Goal: Information Seeking & Learning: Learn about a topic

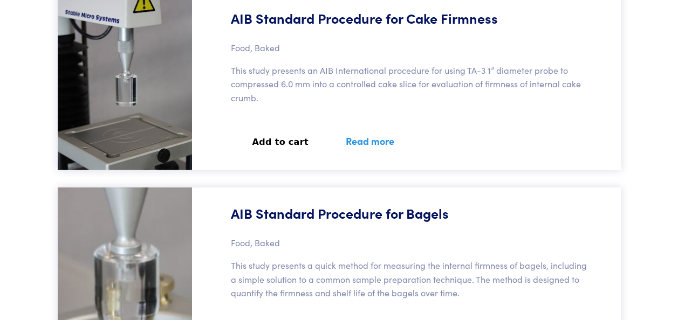
scroll to position [49920, 0]
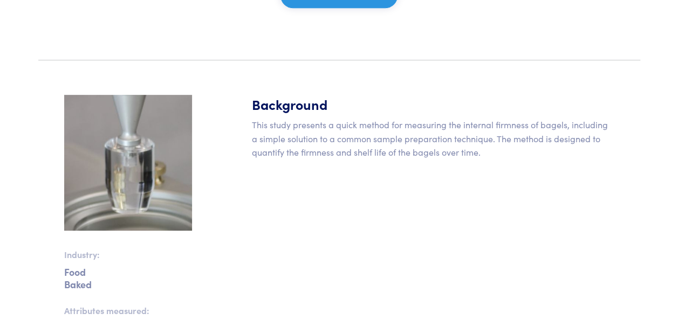
scroll to position [245, 0]
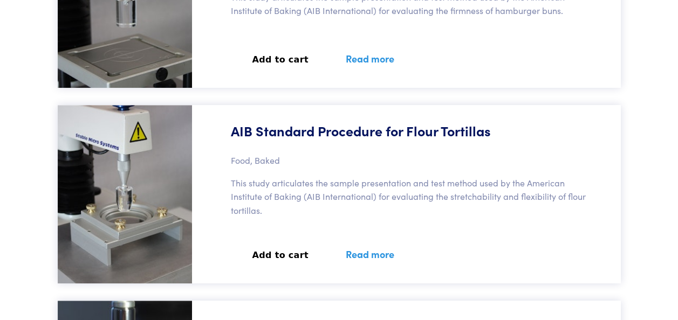
scroll to position [49003, 0]
